Goal: Information Seeking & Learning: Learn about a topic

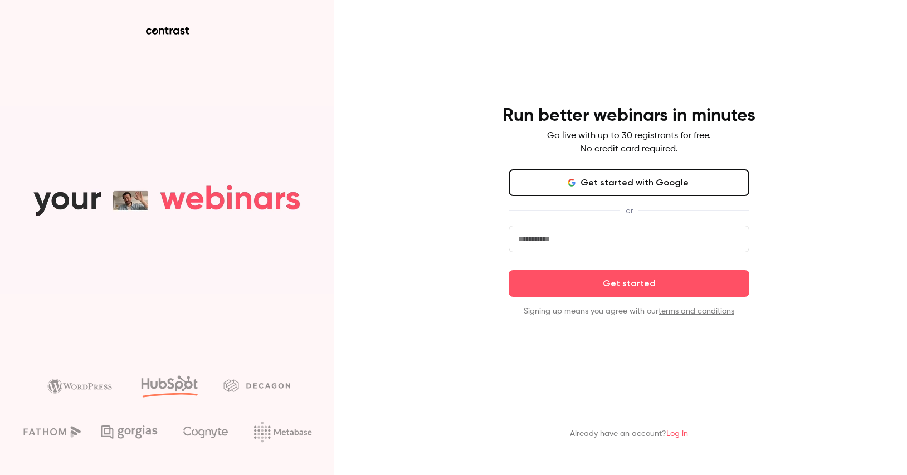
click at [682, 435] on link "Log in" at bounding box center [678, 434] width 22 height 8
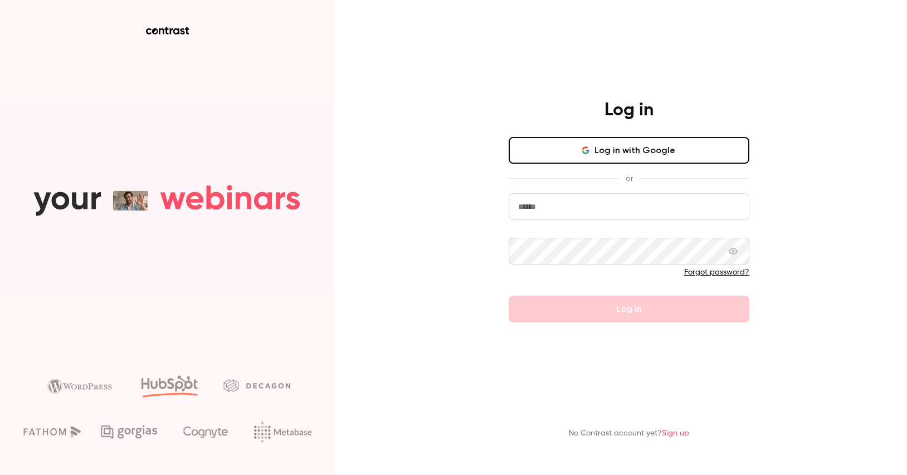
click at [679, 434] on link "Sign up" at bounding box center [675, 434] width 27 height 8
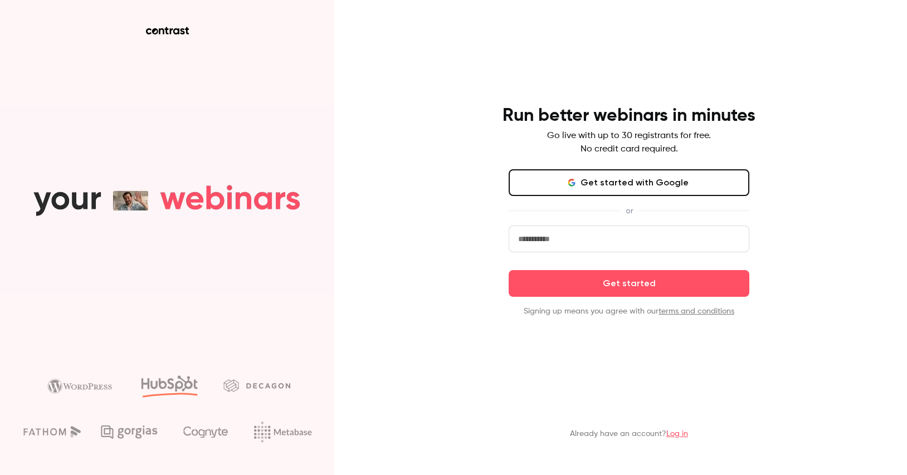
click at [679, 433] on link "Log in" at bounding box center [678, 434] width 22 height 8
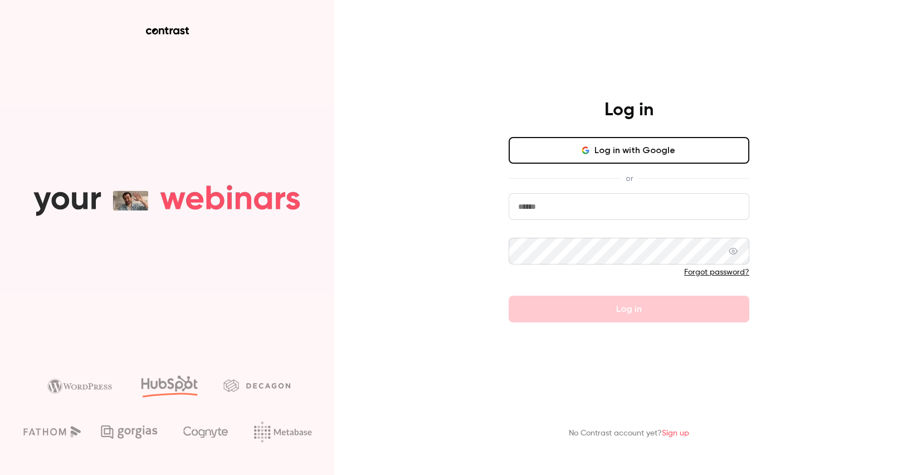
click at [637, 148] on button "Log in with Google" at bounding box center [629, 150] width 241 height 27
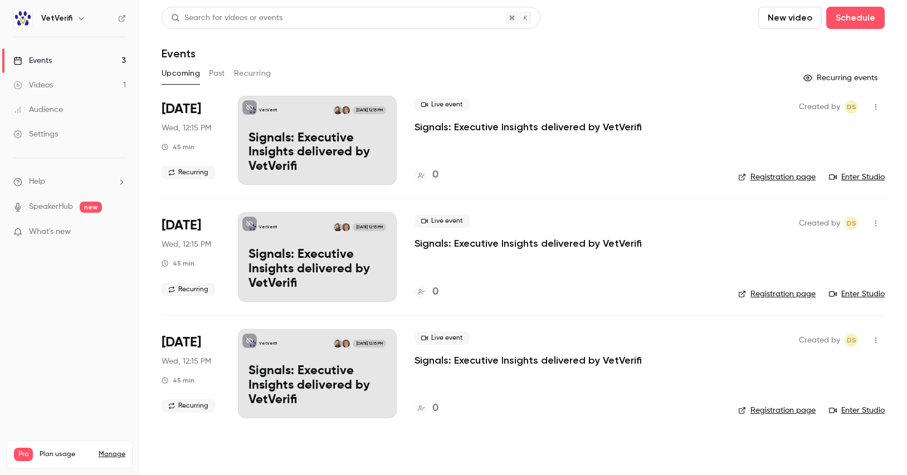
click at [80, 81] on link "Videos 1" at bounding box center [69, 85] width 139 height 25
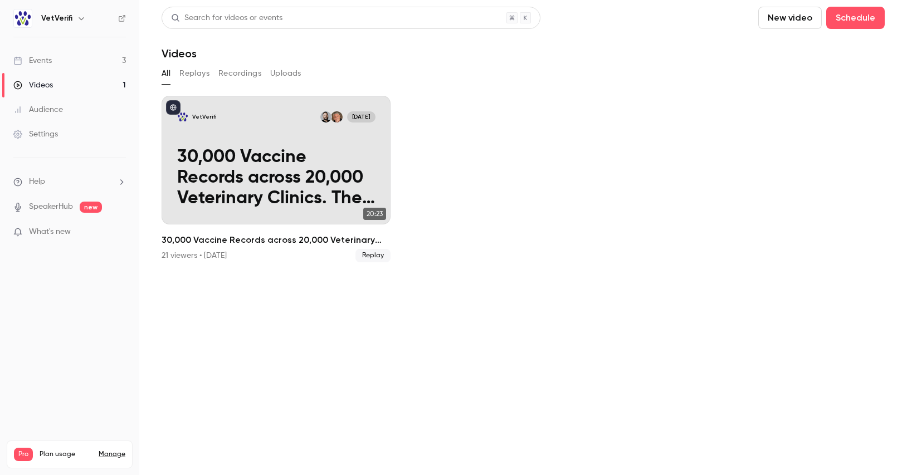
click at [70, 115] on link "Audience" at bounding box center [69, 110] width 139 height 25
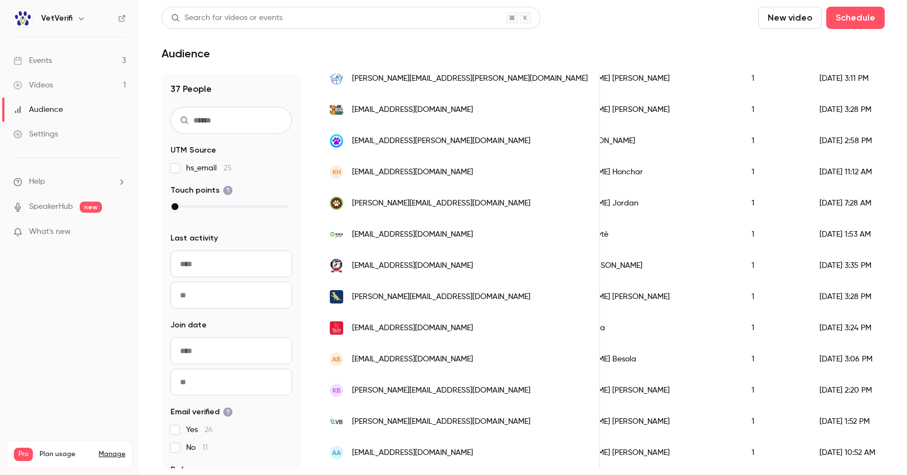
scroll to position [0, 70]
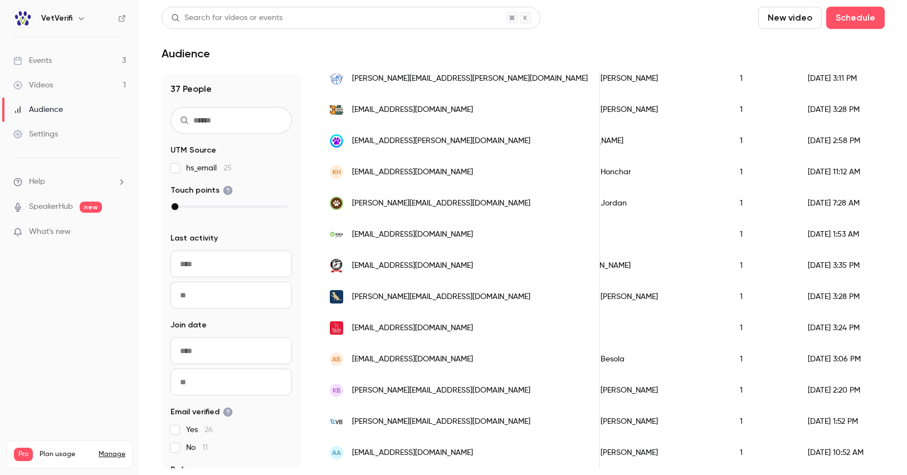
click at [124, 55] on link "Events 3" at bounding box center [69, 60] width 139 height 25
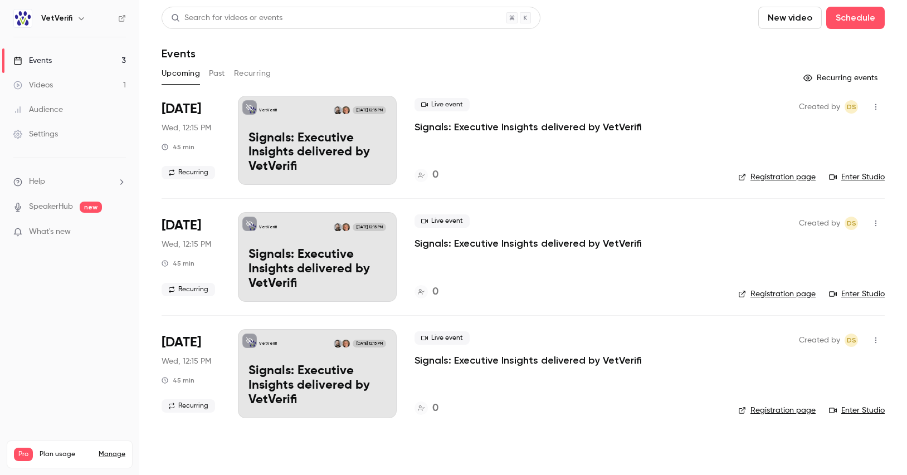
click at [221, 65] on button "Past" at bounding box center [217, 74] width 16 height 18
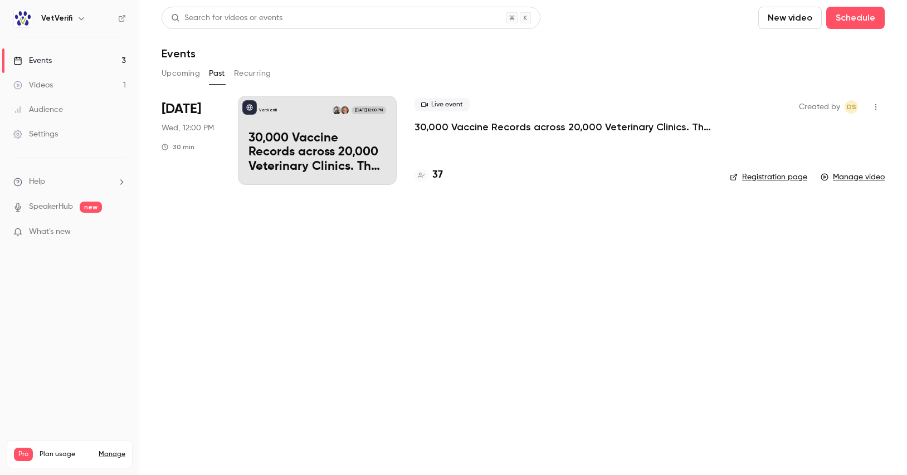
click at [254, 68] on button "Recurring" at bounding box center [252, 74] width 37 height 18
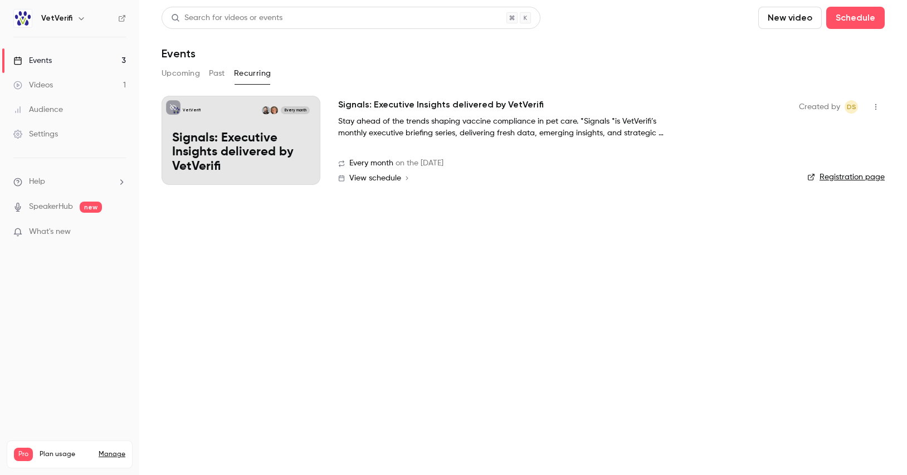
click at [180, 72] on button "Upcoming" at bounding box center [181, 74] width 38 height 18
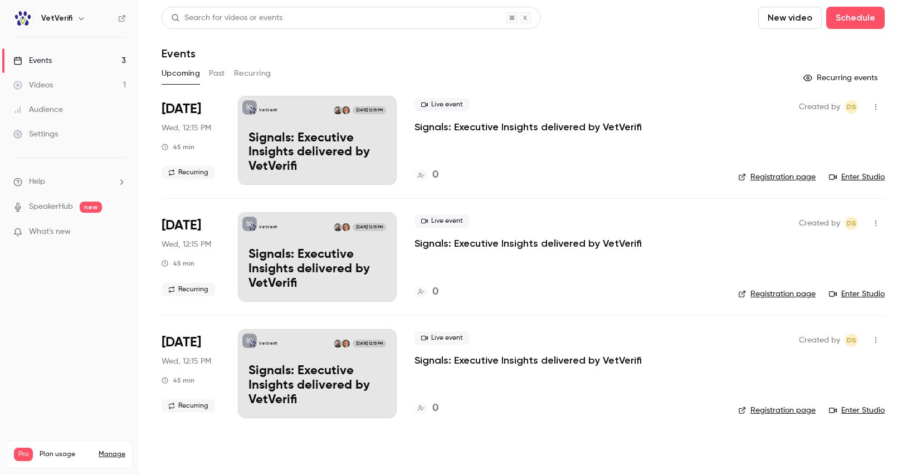
click at [569, 127] on p "Signals: Executive Insights delivered by VetVerifi" at bounding box center [528, 126] width 227 height 13
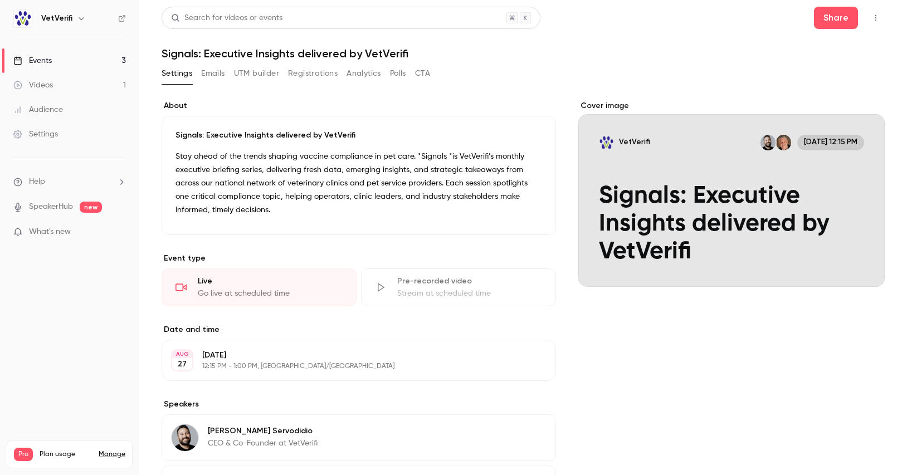
click at [106, 59] on link "Events 3" at bounding box center [69, 60] width 139 height 25
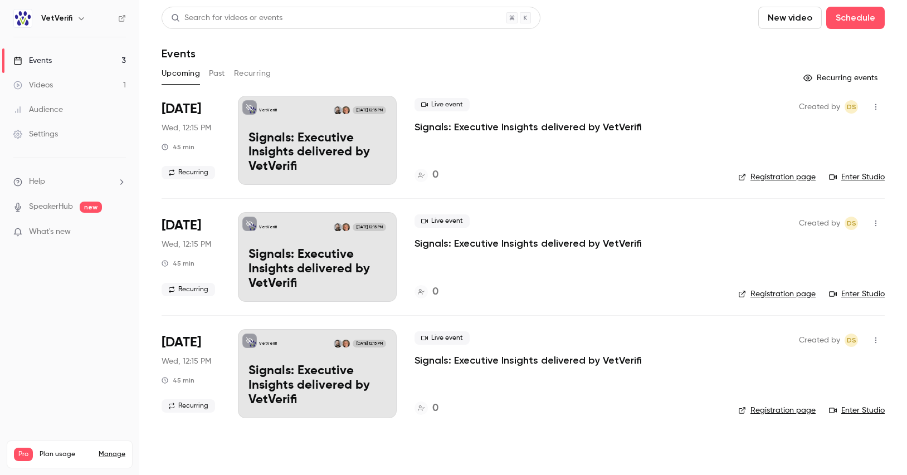
click at [221, 77] on button "Past" at bounding box center [217, 74] width 16 height 18
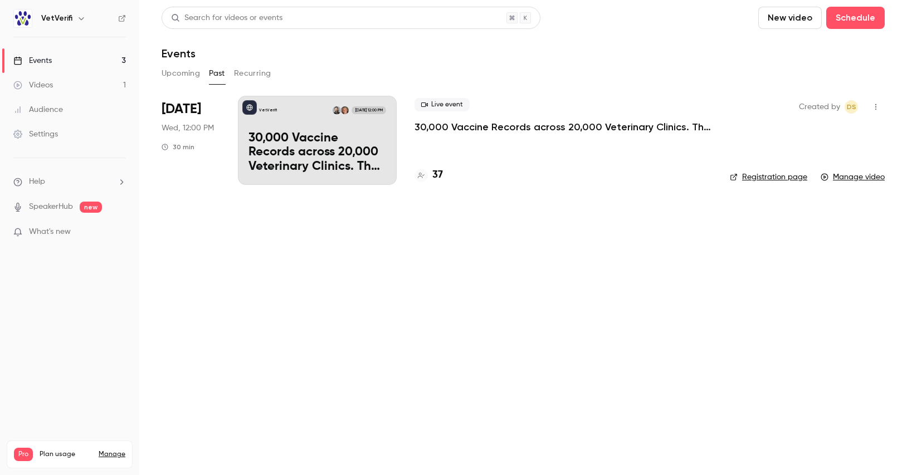
click at [177, 74] on button "Upcoming" at bounding box center [181, 74] width 38 height 18
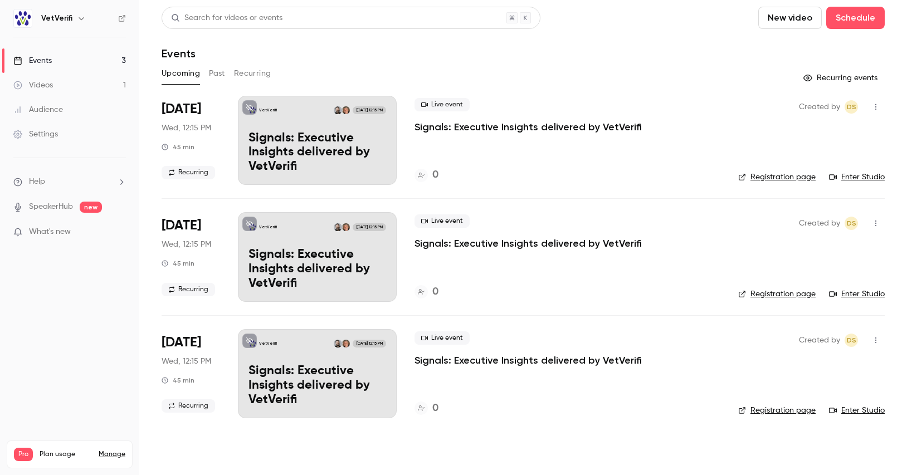
click at [796, 170] on div "Created by DS Registration page Enter Studio" at bounding box center [812, 140] width 147 height 89
click at [790, 177] on link "Registration page" at bounding box center [777, 177] width 77 height 11
